Goal: Task Accomplishment & Management: Manage account settings

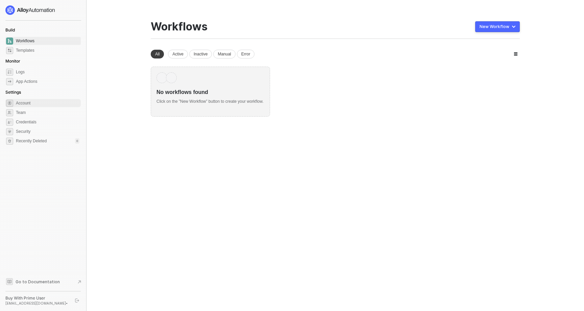
click at [30, 105] on span "Account" at bounding box center [47, 103] width 63 height 8
click at [175, 52] on div "Active" at bounding box center [178, 54] width 20 height 9
click at [195, 54] on div "Inactive" at bounding box center [200, 54] width 23 height 9
click at [222, 53] on div "Manual" at bounding box center [224, 54] width 22 height 9
click at [248, 53] on div "Error" at bounding box center [246, 54] width 18 height 9
